Goal: Information Seeking & Learning: Learn about a topic

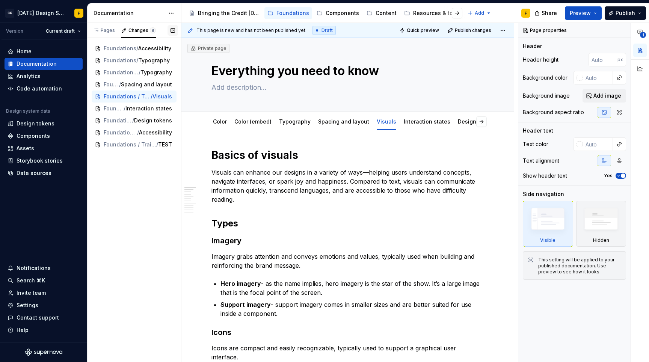
click at [169, 31] on button "button" at bounding box center [173, 30] width 11 height 11
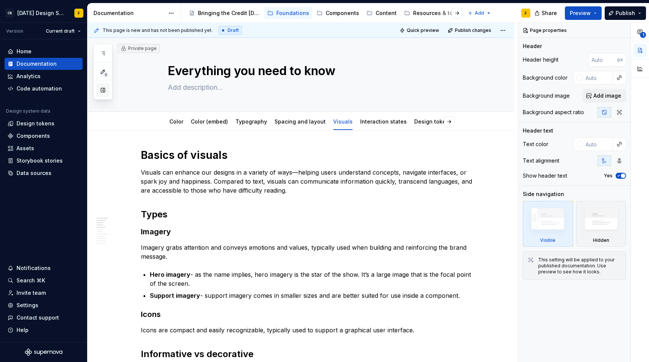
click at [104, 94] on button "button" at bounding box center [103, 90] width 14 height 14
type textarea "*"
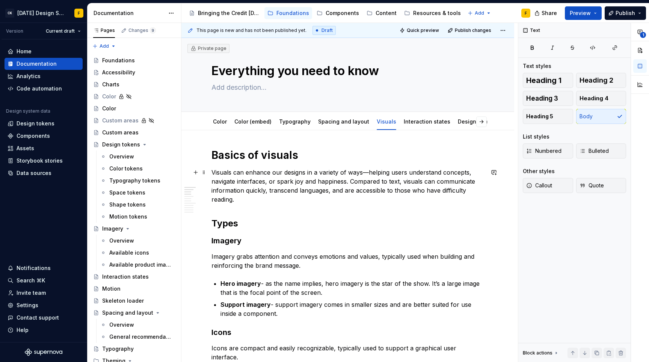
click at [285, 175] on p "Visuals can enhance our designs in a variety of ways—helping users understand c…" at bounding box center [347, 186] width 273 height 36
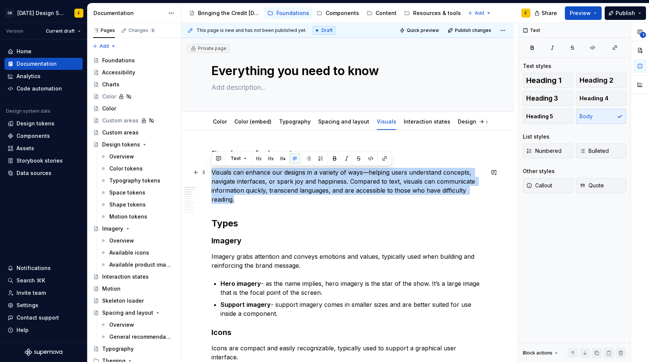
click at [285, 175] on p "Visuals can enhance our designs in a variety of ways—helping users understand c…" at bounding box center [347, 186] width 273 height 36
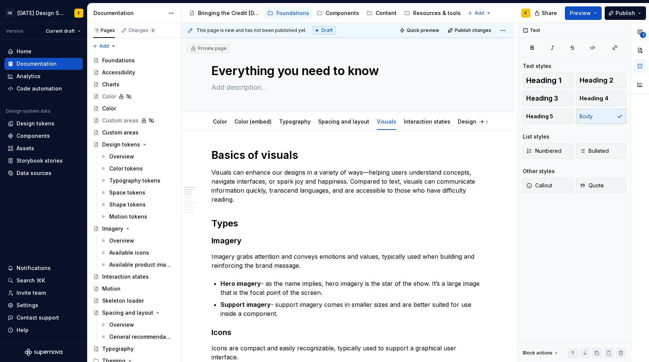
click at [247, 254] on p "Imagery grabs attention and conveys emotions and values, typically used when bu…" at bounding box center [347, 261] width 273 height 18
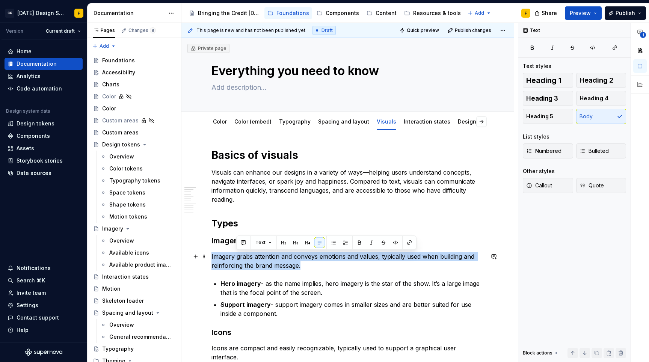
click at [247, 254] on p "Imagery grabs attention and conveys emotions and values, typically used when bu…" at bounding box center [347, 261] width 273 height 18
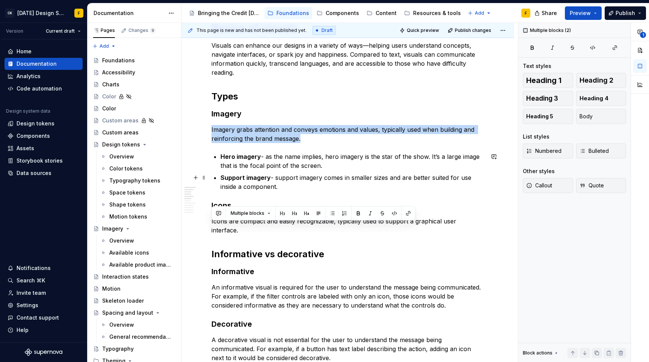
scroll to position [128, 0]
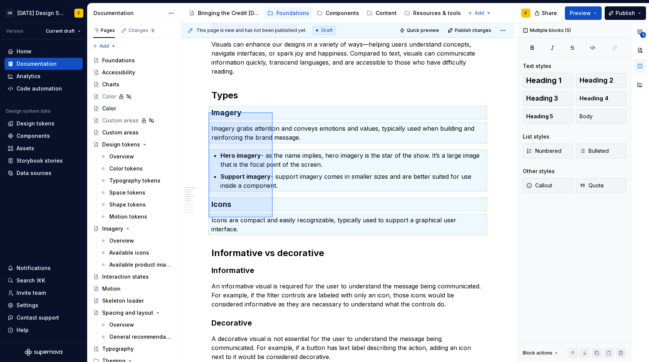
drag, startPoint x: 208, startPoint y: 112, endPoint x: 273, endPoint y: 217, distance: 123.2
click at [273, 217] on div "This page is new and has not been published yet. Draft Quick preview Publish ch…" at bounding box center [349, 193] width 337 height 340
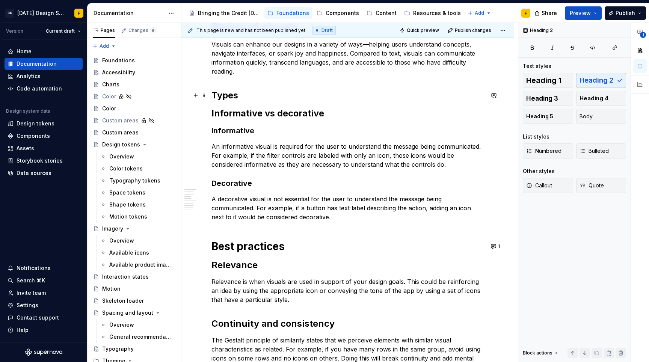
click at [270, 96] on h2 "Types" at bounding box center [347, 95] width 273 height 12
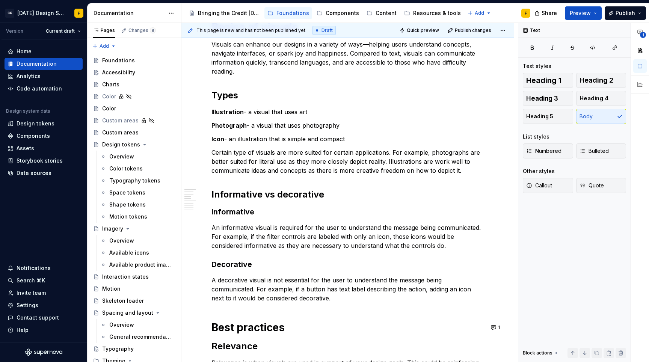
click at [411, 171] on p "Certain type of visuals are more suited for certain applications. For example, …" at bounding box center [347, 161] width 273 height 27
click at [480, 171] on p "Certain type of visuals are more suited for certain applications. For example, …" at bounding box center [347, 161] width 273 height 27
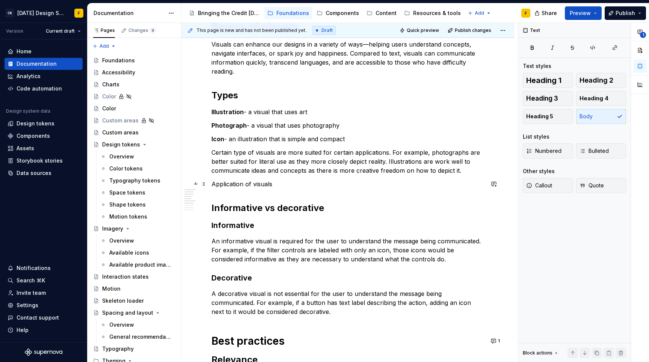
click at [229, 183] on p "Application of visuals" at bounding box center [347, 184] width 273 height 9
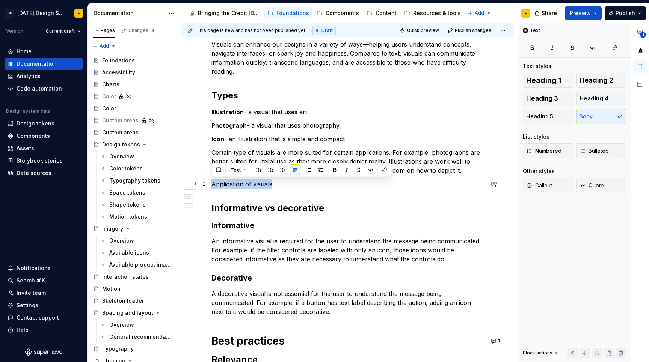
click at [229, 183] on p "Application of visuals" at bounding box center [347, 184] width 273 height 9
click at [260, 170] on button "button" at bounding box center [259, 170] width 11 height 11
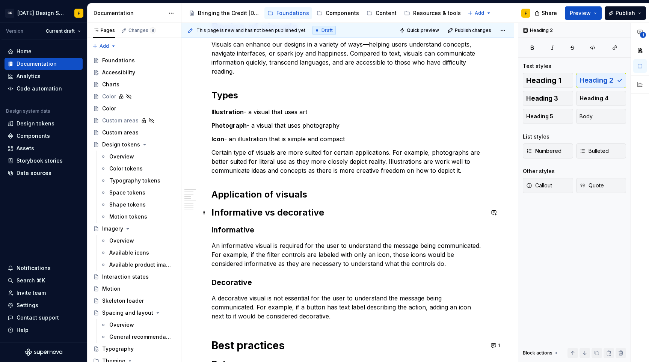
click at [214, 214] on h2 "Informative vs decorative" at bounding box center [347, 213] width 273 height 12
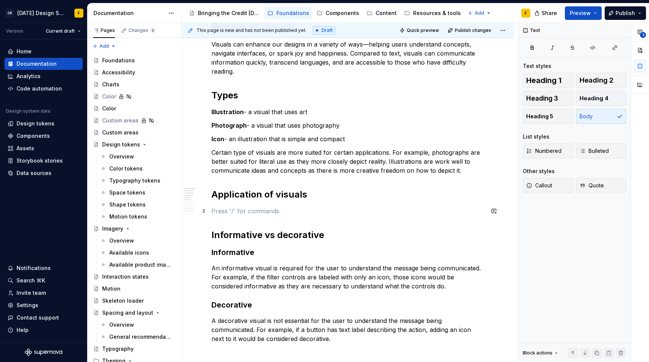
click at [259, 210] on p at bounding box center [347, 211] width 273 height 9
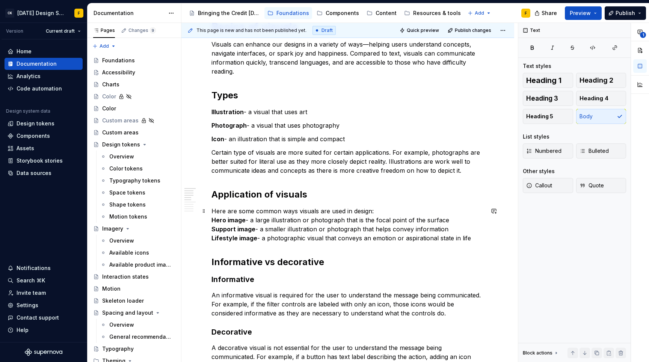
click at [212, 219] on strong "Hero image" at bounding box center [228, 220] width 34 height 8
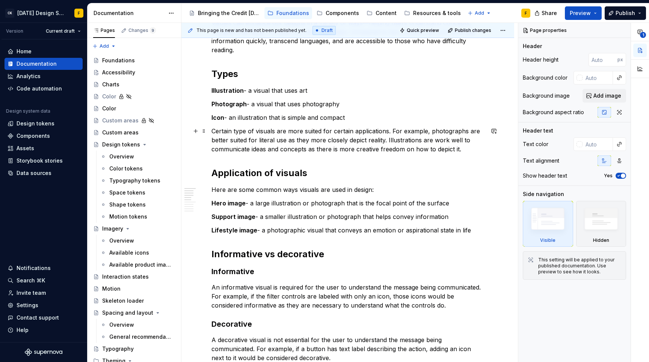
type textarea "*"
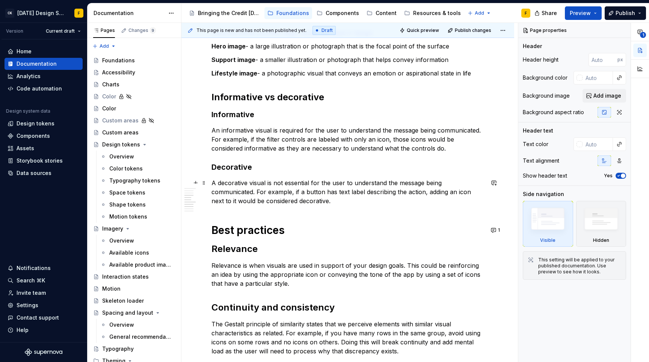
scroll to position [371, 0]
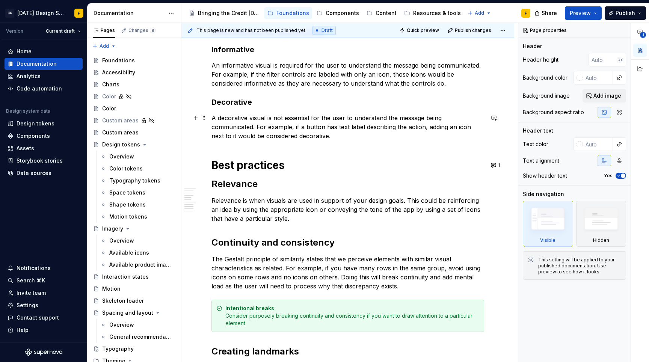
click at [291, 202] on p "Relevance is when visuals are used in support of your design goals. This could …" at bounding box center [347, 209] width 273 height 27
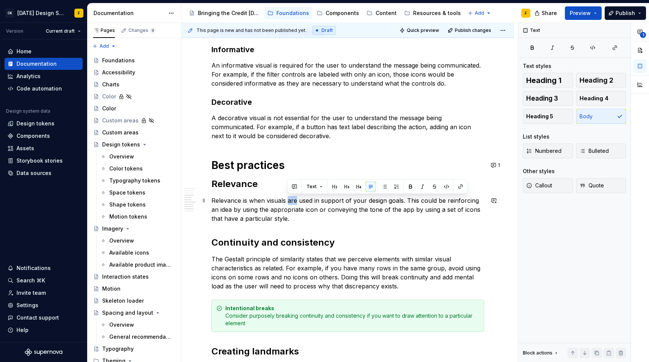
click at [291, 202] on p "Relevance is when visuals are used in support of your design goals. This could …" at bounding box center [347, 209] width 273 height 27
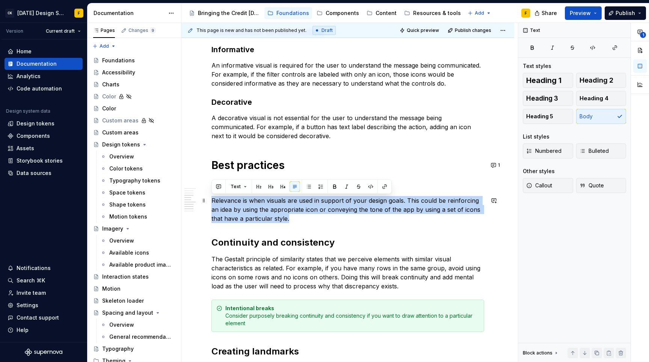
click at [291, 202] on p "Relevance is when visuals are used in support of your design goals. This could …" at bounding box center [347, 209] width 273 height 27
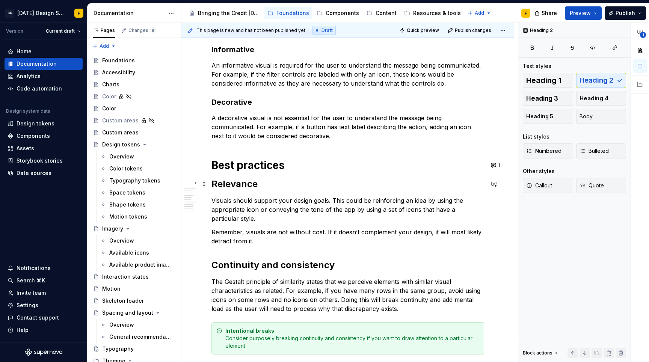
click at [231, 182] on h2 "Relevance" at bounding box center [347, 184] width 273 height 12
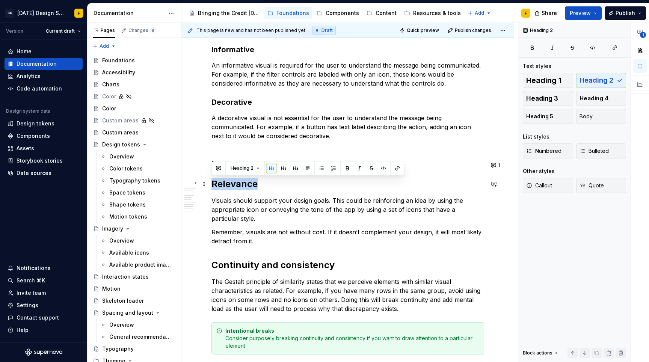
click at [231, 182] on h2 "Relevance" at bounding box center [347, 184] width 273 height 12
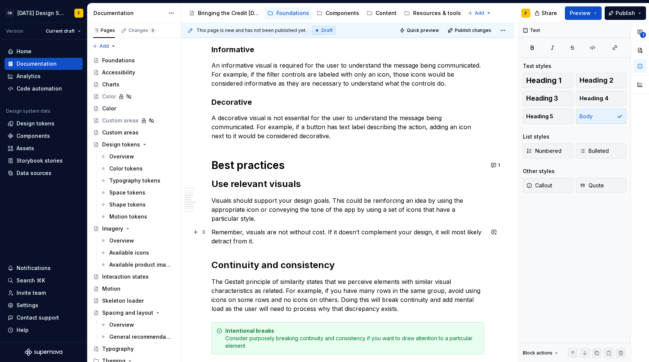
click at [278, 238] on p "Remember, visuals are not without cost. If it doesn’t complement your design, i…" at bounding box center [347, 237] width 273 height 18
click at [355, 287] on p "The Gestalt principle of similarity states that we perceive elements with simil…" at bounding box center [347, 295] width 273 height 36
click at [270, 265] on h2 "Continuity and consistency" at bounding box center [347, 265] width 273 height 12
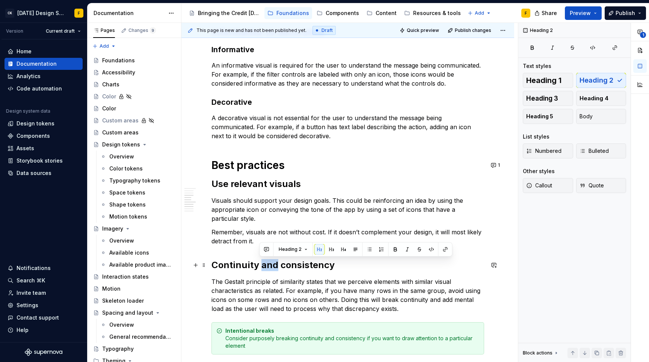
click at [270, 265] on h2 "Continuity and consistency" at bounding box center [347, 265] width 273 height 12
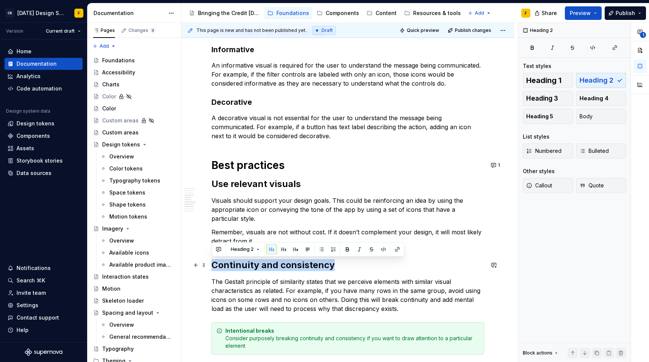
click at [270, 265] on h2 "Continuity and consistency" at bounding box center [347, 265] width 273 height 12
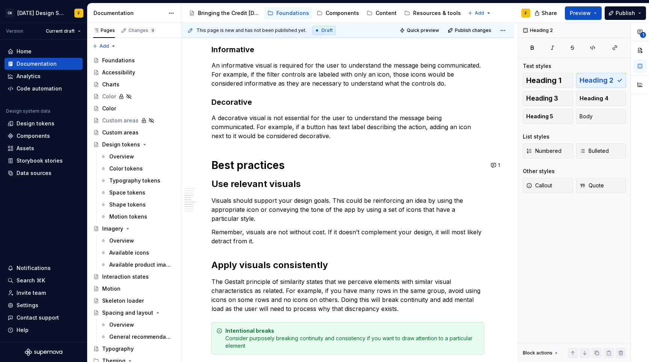
click at [377, 292] on p "The Gestalt principle of similarity states that we perceive elements with simil…" at bounding box center [347, 295] width 273 height 36
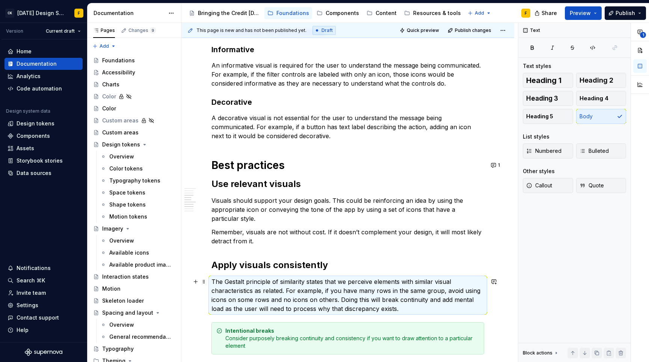
click at [377, 292] on p "The Gestalt principle of similarity states that we perceive elements with simil…" at bounding box center [347, 295] width 273 height 36
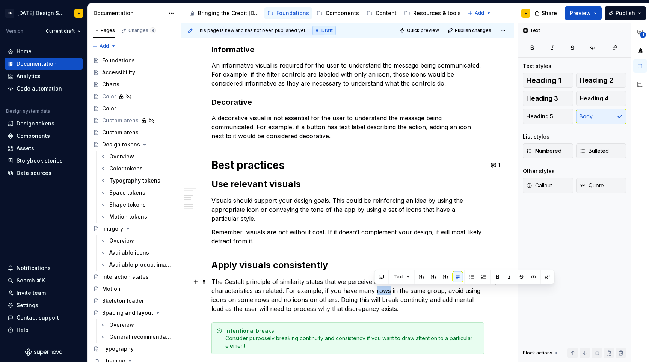
click at [377, 292] on p "The Gestalt principle of similarity states that we perceive elements with simil…" at bounding box center [347, 295] width 273 height 36
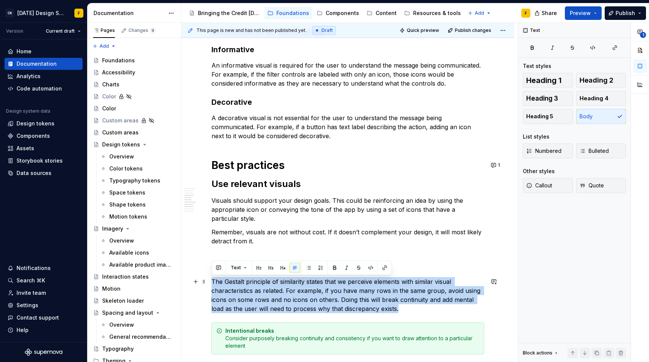
click at [377, 292] on p "The Gestalt principle of similarity states that we perceive elements with simil…" at bounding box center [347, 295] width 273 height 36
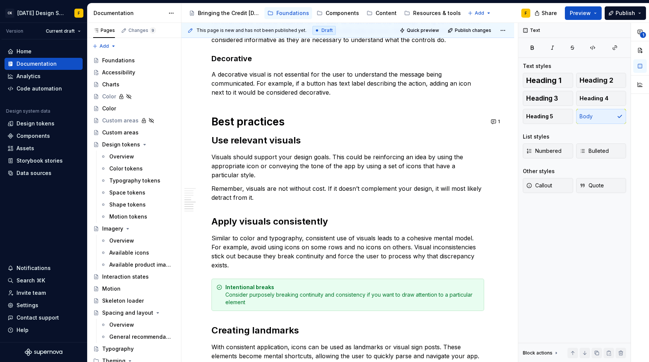
scroll to position [415, 0]
click at [333, 296] on div "Intentional breaks Consider purposely breaking continuity and consistency if yo…" at bounding box center [352, 295] width 254 height 23
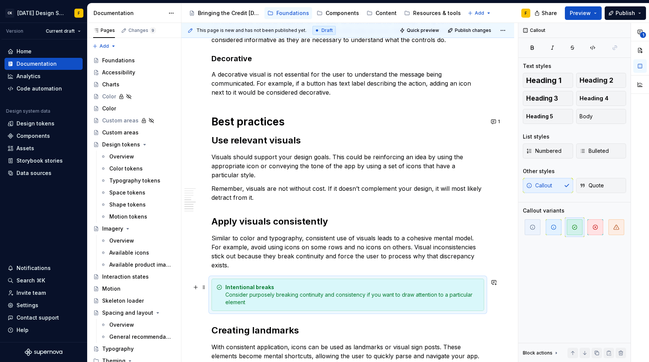
click at [333, 296] on div "Intentional breaks Consider purposely breaking continuity and consistency if yo…" at bounding box center [352, 295] width 254 height 23
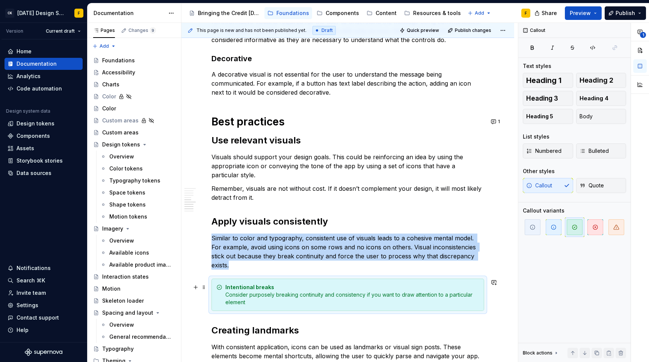
click at [333, 296] on div "Intentional breaks Consider purposely breaking continuity and consistency if yo…" at bounding box center [352, 295] width 254 height 23
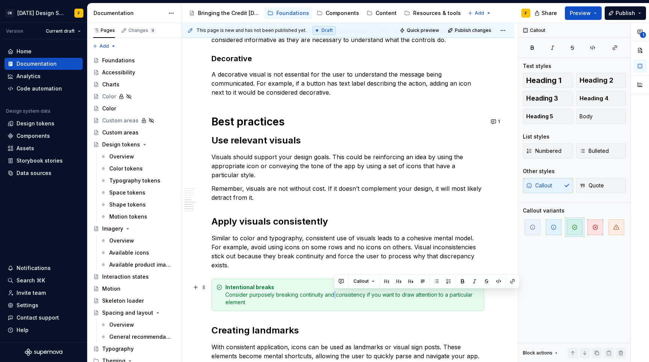
click at [333, 296] on div "Intentional breaks Consider purposely breaking continuity and consistency if yo…" at bounding box center [352, 295] width 254 height 23
click at [340, 293] on div "Intentional breaks Consider purposely breaking continuity and consistency if yo…" at bounding box center [352, 295] width 254 height 23
click at [312, 294] on div "Intentional breaks Consider purposely breaking continuity and consistency if yo…" at bounding box center [352, 295] width 254 height 23
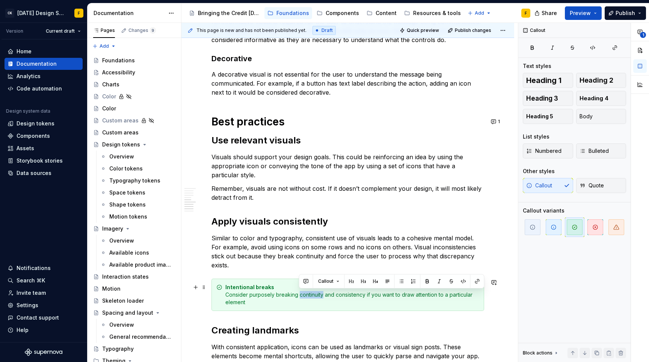
click at [312, 294] on div "Intentional breaks Consider purposely breaking continuity and consistency if yo…" at bounding box center [352, 295] width 254 height 23
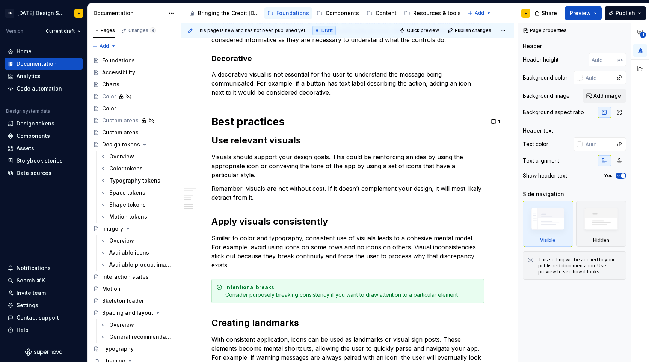
click at [256, 321] on h2 "Creating landmarks" at bounding box center [347, 323] width 273 height 12
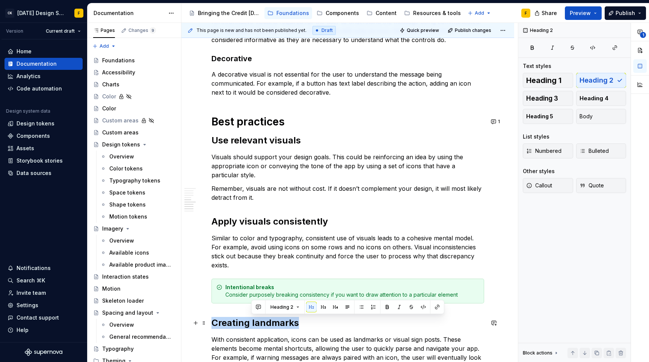
click at [256, 321] on h2 "Creating landmarks" at bounding box center [347, 323] width 273 height 12
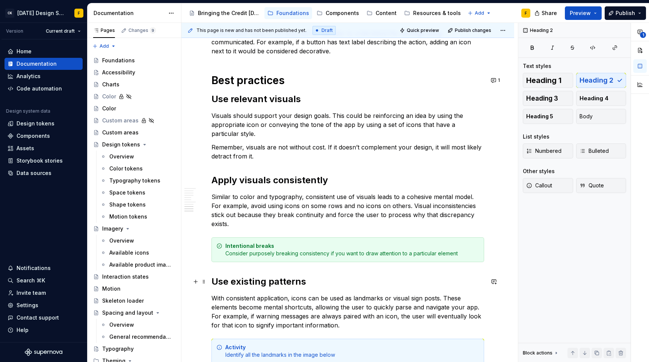
scroll to position [551, 0]
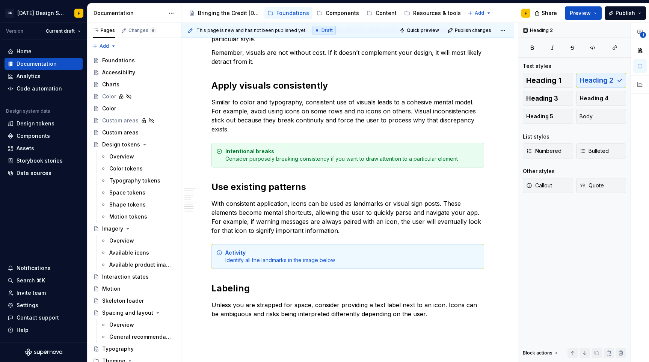
click at [233, 216] on p "With consistent application, icons can be used as landmarks or visual sign post…" at bounding box center [347, 217] width 273 height 36
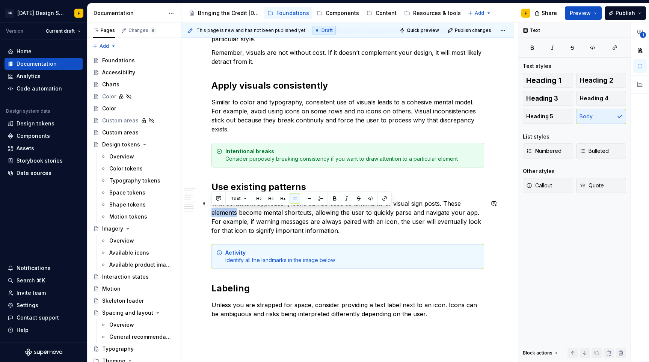
click at [233, 216] on p "With consistent application, icons can be used as landmarks or visual sign post…" at bounding box center [347, 217] width 273 height 36
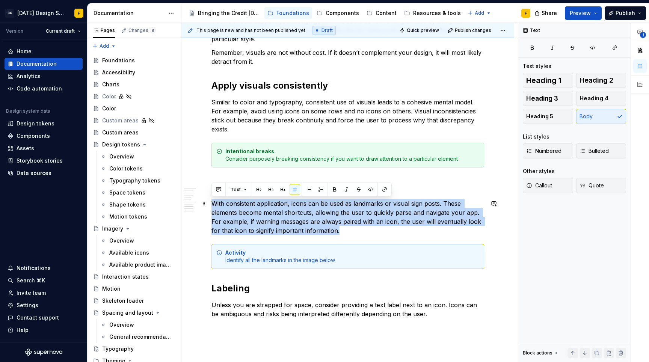
click at [233, 216] on p "With consistent application, icons can be used as landmarks or visual sign post…" at bounding box center [347, 217] width 273 height 36
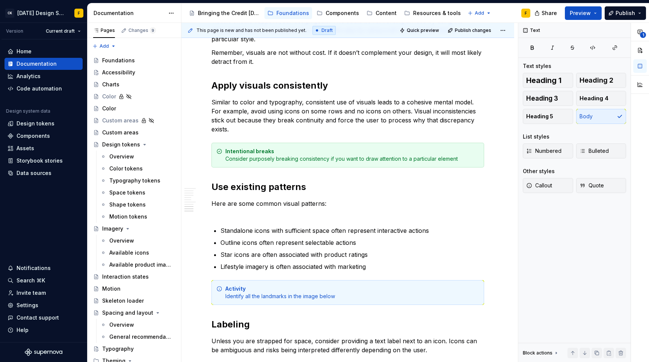
click at [233, 216] on p "Here are some common visual patterns:" at bounding box center [347, 208] width 273 height 18
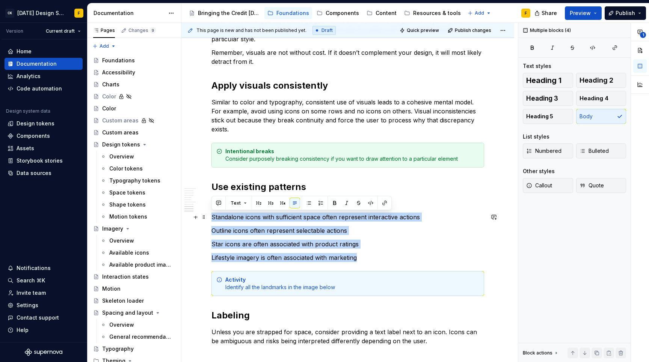
drag, startPoint x: 364, startPoint y: 257, endPoint x: 213, endPoint y: 216, distance: 156.1
click at [310, 201] on button "button" at bounding box center [309, 203] width 11 height 11
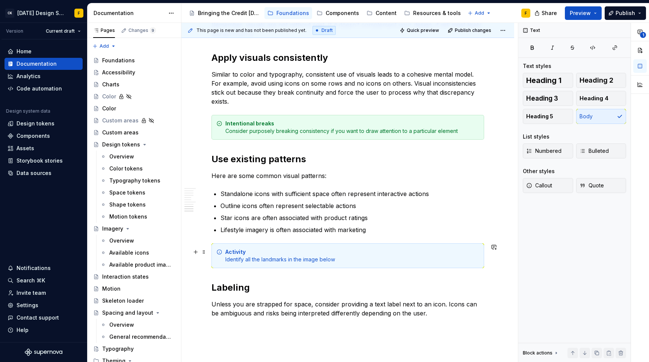
scroll to position [596, 0]
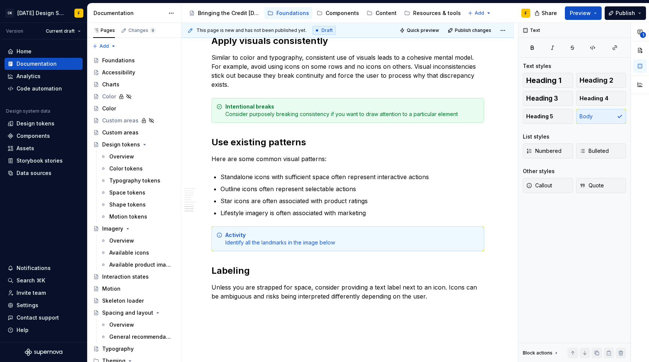
click at [279, 243] on div "Activity Identify all the landmarks in the image below" at bounding box center [352, 238] width 254 height 15
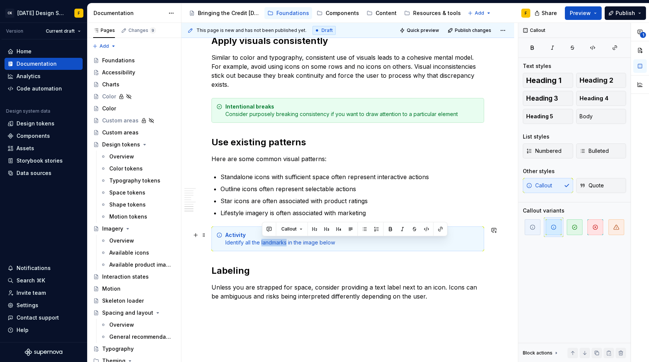
click at [279, 243] on div "Activity Identify all the landmarks in the image below" at bounding box center [352, 238] width 254 height 15
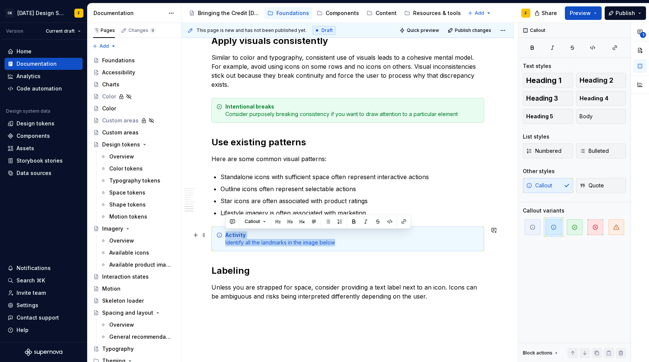
click at [331, 239] on div "Activity Identify all the landmarks in the image below" at bounding box center [352, 238] width 254 height 15
drag, startPoint x: 343, startPoint y: 242, endPoint x: 225, endPoint y: 244, distance: 118.3
click at [225, 244] on div "Activity Identify all the landmarks in the image below" at bounding box center [347, 239] width 273 height 25
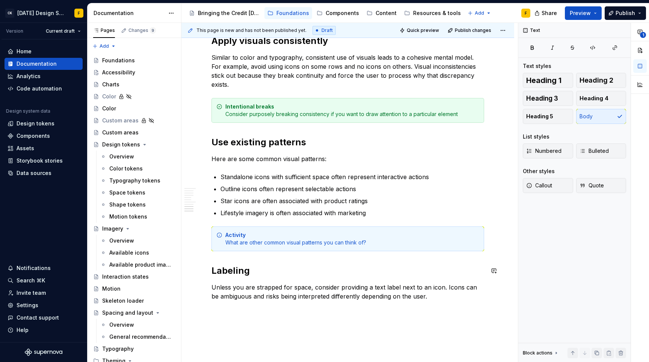
click at [240, 270] on h2 "Labeling" at bounding box center [347, 271] width 273 height 12
click at [335, 291] on p "Unless you are strapped for space, consider providing a text label next to an i…" at bounding box center [347, 292] width 273 height 18
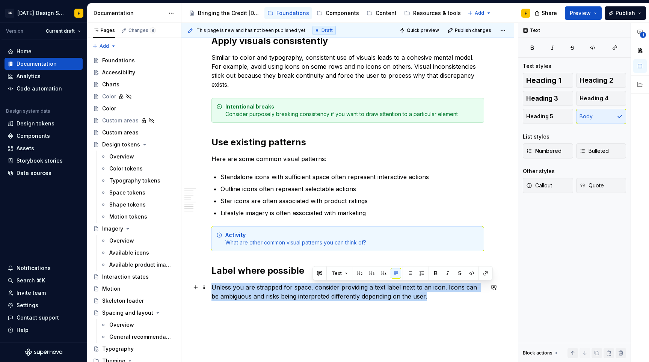
click at [335, 291] on p "Unless you are strapped for space, consider providing a text label next to an i…" at bounding box center [347, 292] width 273 height 18
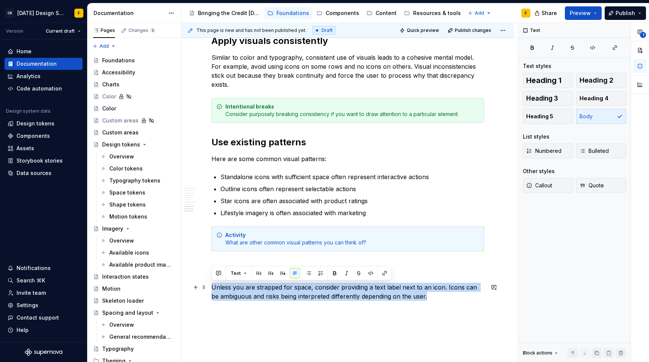
click at [335, 291] on p "Unless you are strapped for space, consider providing a text label next to an i…" at bounding box center [347, 292] width 273 height 18
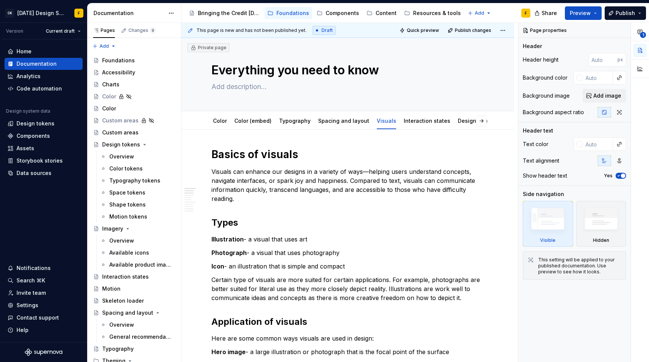
scroll to position [0, 0]
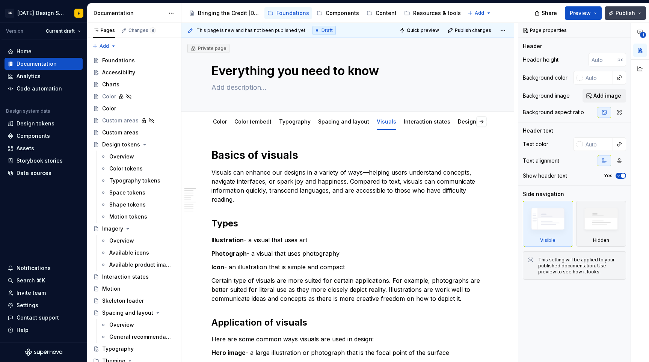
type textarea "*"
